Goal: Task Accomplishment & Management: Manage account settings

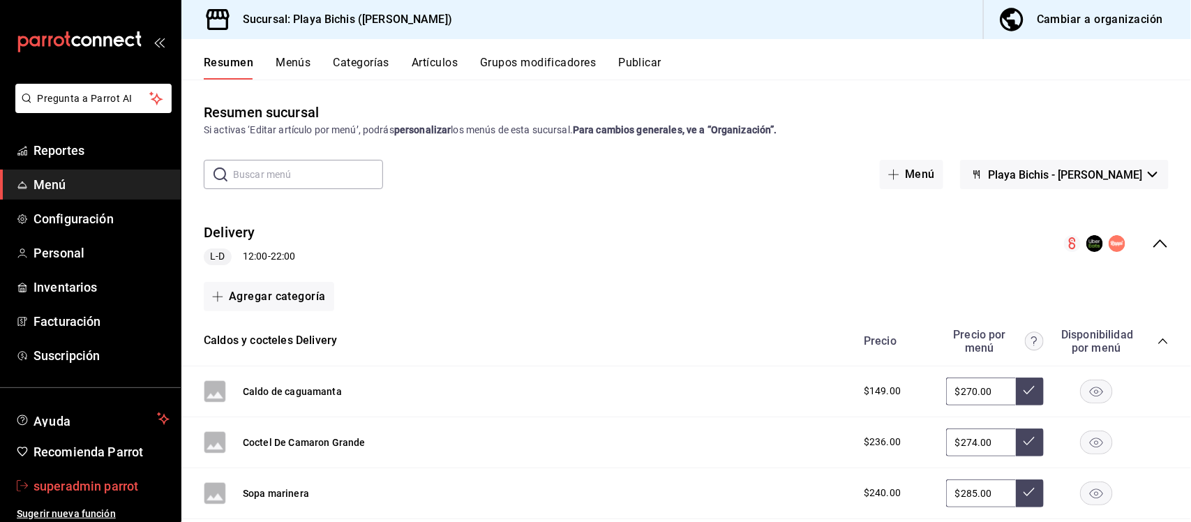
click at [120, 485] on span "superadmin parrot" at bounding box center [101, 485] width 136 height 19
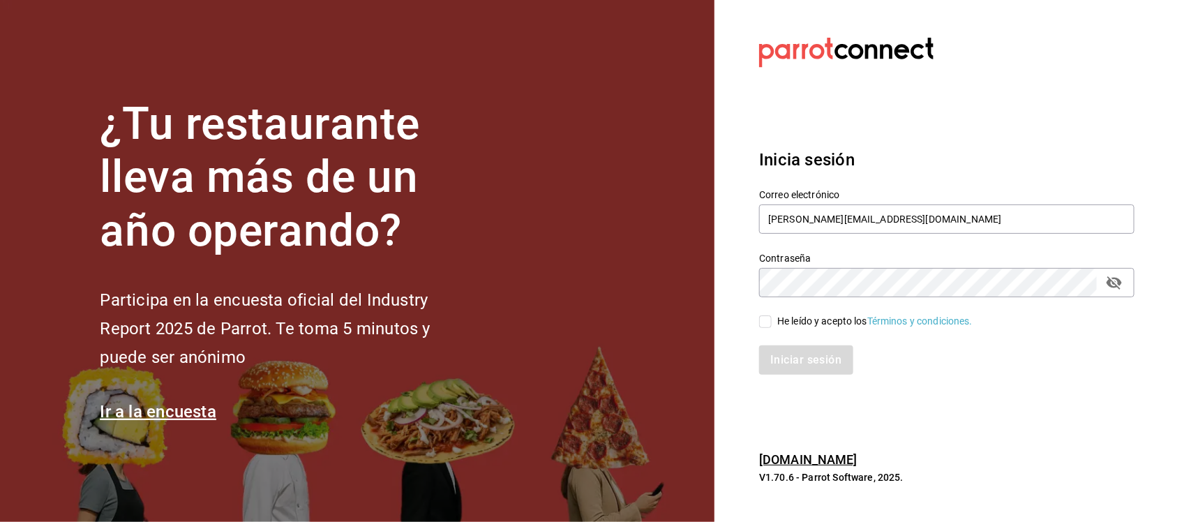
click at [910, 220] on input "ricardo@parrotsoftware.io" at bounding box center [946, 218] width 375 height 29
drag, startPoint x: 651, startPoint y: 204, endPoint x: 583, endPoint y: 201, distance: 67.7
click at [583, 201] on div "¿Tu restaurante lleva más de un año operando? Participa en la encuesta oficial …" at bounding box center [595, 261] width 1191 height 522
click at [931, 220] on input "chiqueada@oaxaca.com Parr0tConnect7" at bounding box center [946, 218] width 375 height 29
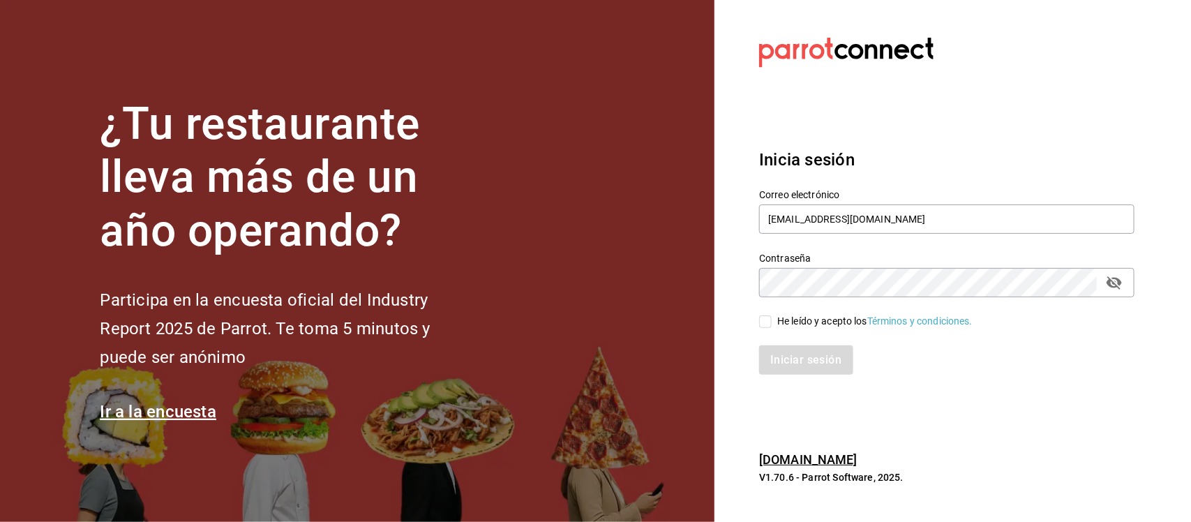
type input "chiqueada@oaxaca.com"
click at [726, 294] on section "Datos incorrectos. Verifica que tu Correo o Contraseña estén bien escritos. Ini…" at bounding box center [940, 261] width 453 height 522
click at [762, 324] on input "He leído y acepto los Términos y condiciones." at bounding box center [765, 321] width 13 height 13
checkbox input "true"
click at [769, 346] on button "Iniciar sesión" at bounding box center [806, 359] width 95 height 29
